Goal: Information Seeking & Learning: Learn about a topic

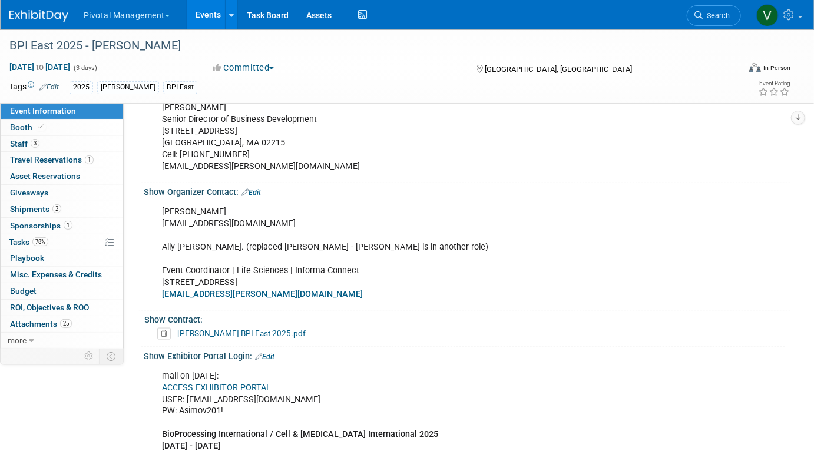
click at [210, 10] on link "Events" at bounding box center [208, 14] width 43 height 29
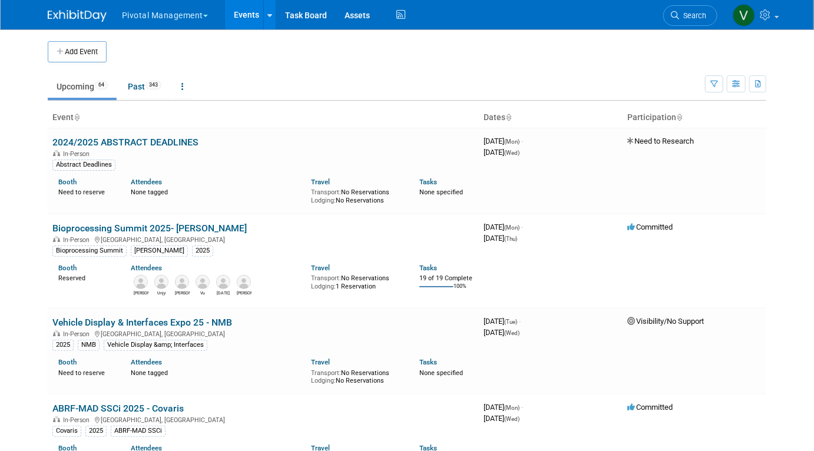
scroll to position [1113, 0]
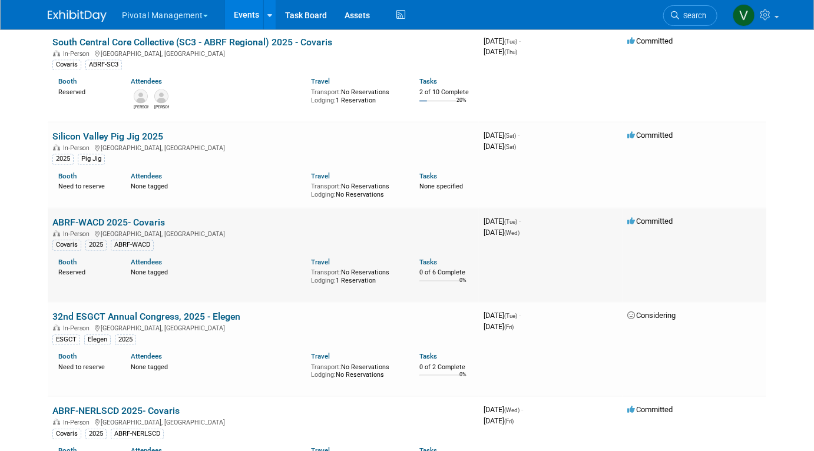
click at [137, 223] on link "ABRF-WACD 2025- Covaris" at bounding box center [108, 222] width 112 height 11
click at [144, 227] on link "ABRF-WACD 2025- Covaris" at bounding box center [108, 222] width 112 height 11
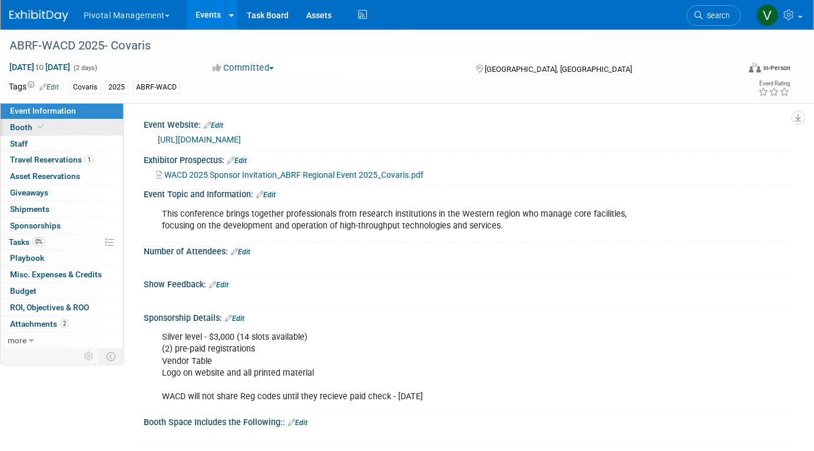
click at [97, 124] on link "Booth" at bounding box center [62, 128] width 123 height 16
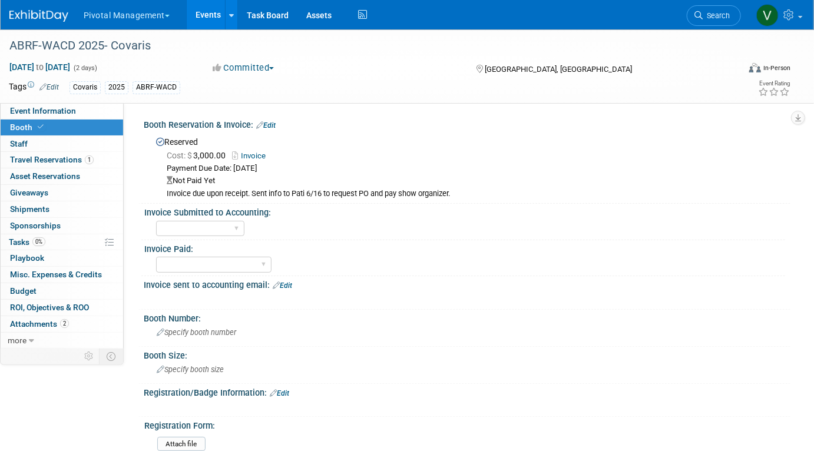
click at [261, 152] on link "Invoice" at bounding box center [251, 155] width 39 height 9
click at [49, 110] on span "Event Information" at bounding box center [43, 110] width 66 height 9
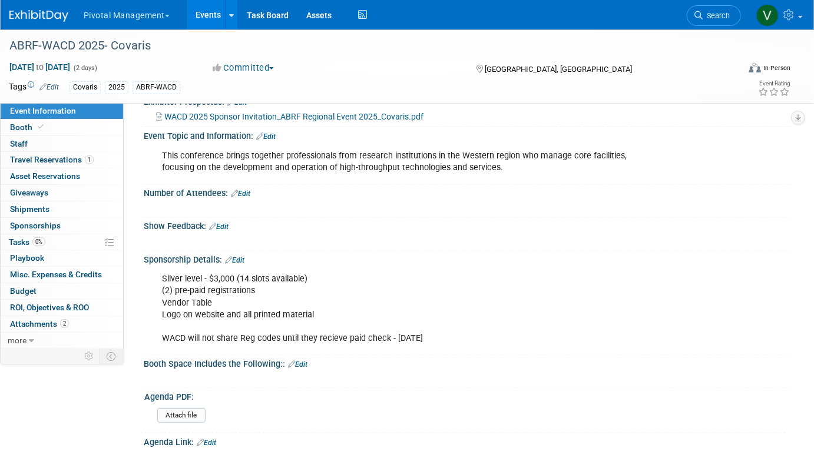
scroll to position [85, 0]
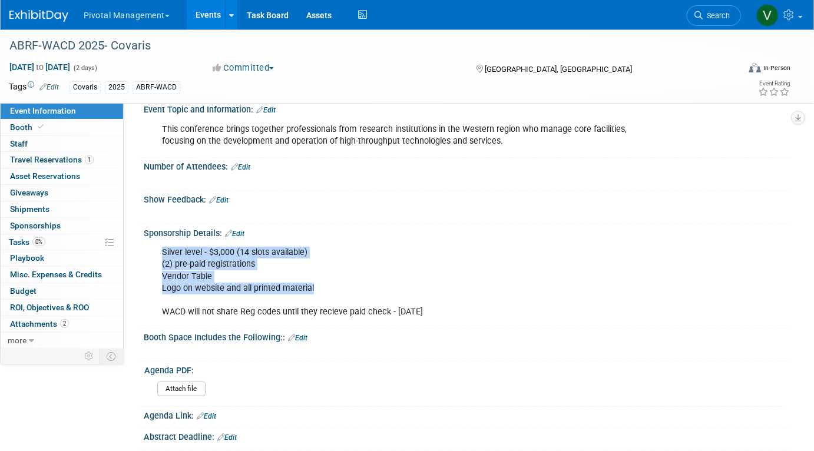
drag, startPoint x: 162, startPoint y: 248, endPoint x: 316, endPoint y: 284, distance: 158.0
click at [316, 284] on div "Silver level - $3,000 (14 slots available) (2) pre-paid registrations Vendor Ta…" at bounding box center [409, 282] width 511 height 82
copy div "Silver level - $3,000 (14 slots available) (2) pre-paid registrations Vendor Ta…"
